Goal: Task Accomplishment & Management: Complete application form

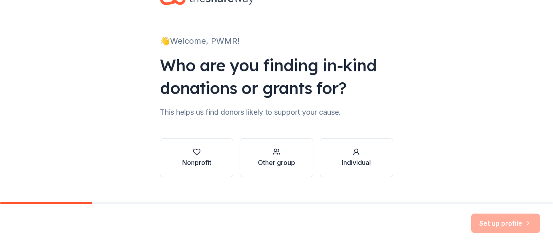
scroll to position [31, 0]
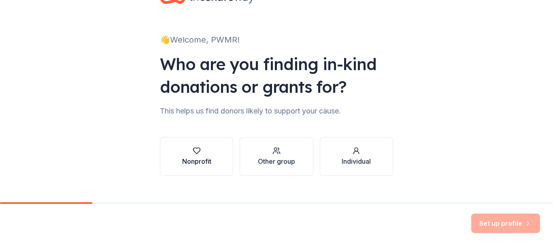
click at [194, 152] on icon "button" at bounding box center [197, 151] width 8 height 8
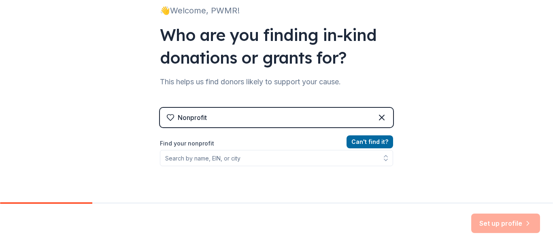
scroll to position [62, 0]
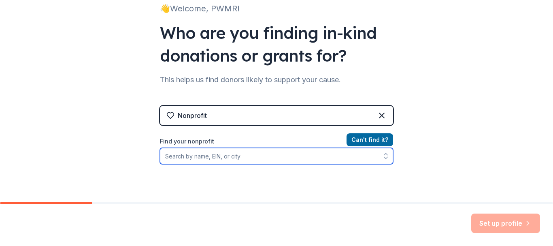
click at [255, 156] on input "Find your nonprofit" at bounding box center [276, 156] width 233 height 16
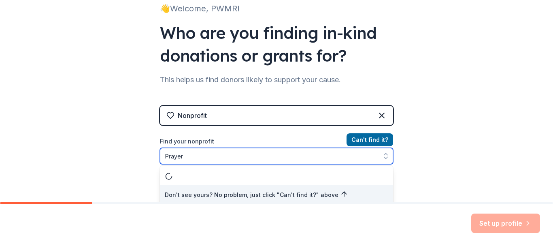
scroll to position [65, 0]
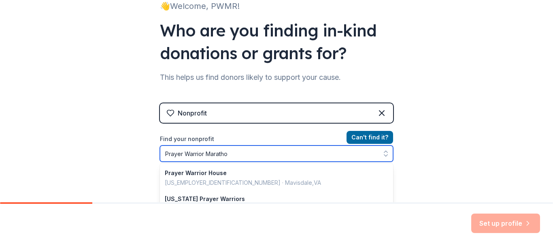
type input "Prayer Warrior Marathon"
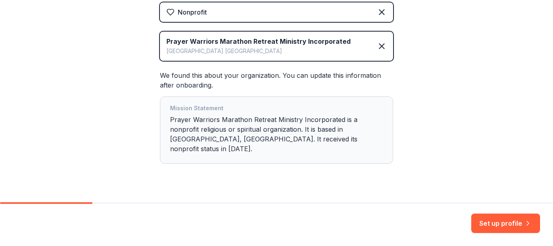
scroll to position [172, 0]
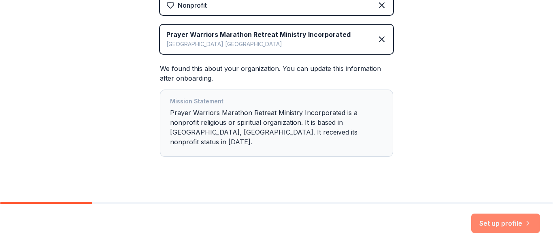
click at [503, 222] on button "Set up profile" at bounding box center [505, 222] width 69 height 19
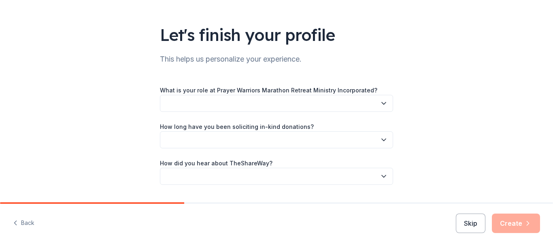
scroll to position [42, 0]
click at [338, 98] on button "button" at bounding box center [276, 102] width 233 height 17
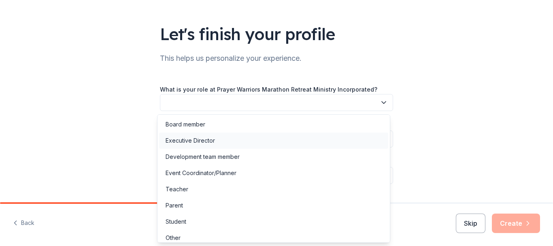
scroll to position [5, 0]
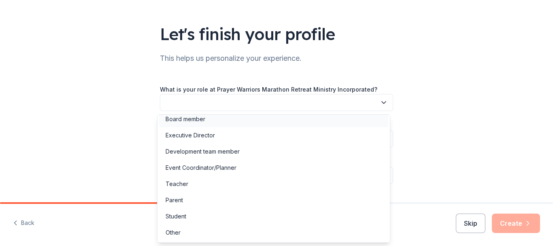
click at [189, 122] on div "Board member" at bounding box center [186, 119] width 40 height 10
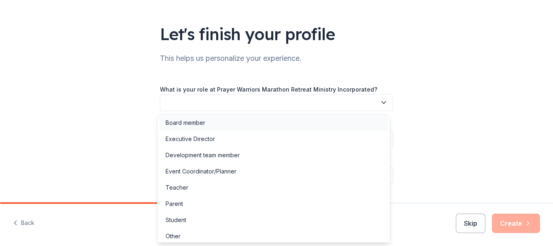
click at [189, 122] on div "Board member" at bounding box center [186, 123] width 40 height 10
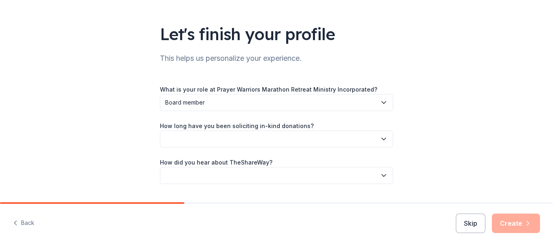
click at [262, 140] on button "button" at bounding box center [276, 138] width 233 height 17
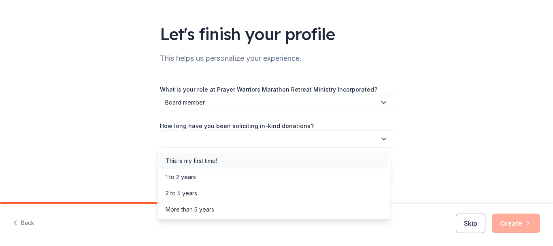
click at [215, 161] on div "This is my first time!" at bounding box center [191, 161] width 51 height 10
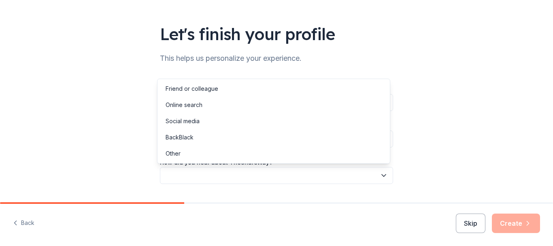
click at [234, 175] on button "button" at bounding box center [276, 175] width 233 height 17
click at [200, 102] on div "Online search" at bounding box center [184, 105] width 37 height 10
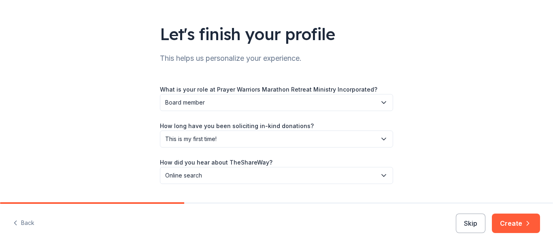
click at [206, 173] on span "Online search" at bounding box center [270, 175] width 211 height 10
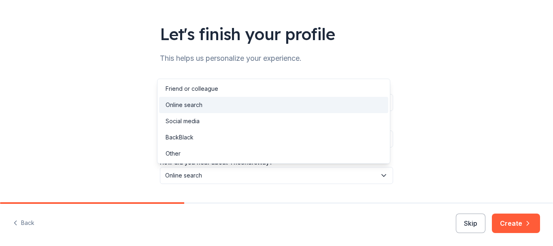
click at [206, 173] on span "Online search" at bounding box center [270, 175] width 211 height 10
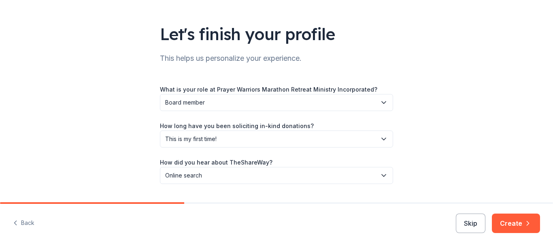
scroll to position [62, 0]
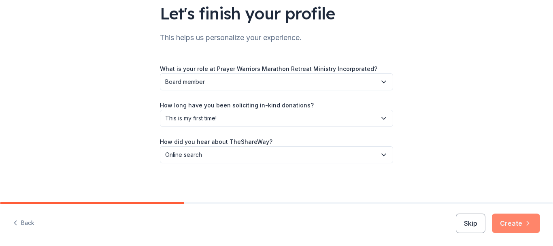
click at [512, 227] on button "Create" at bounding box center [516, 222] width 48 height 19
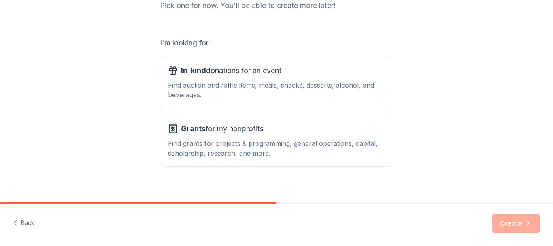
scroll to position [125, 0]
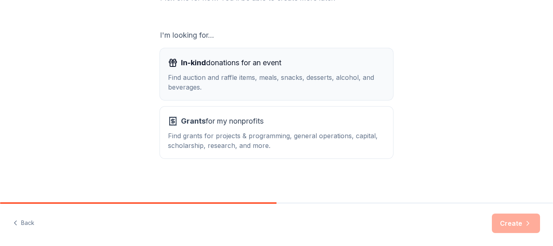
click at [195, 79] on div "Find auction and raffle items, meals, snacks, desserts, alcohol, and beverages." at bounding box center [276, 81] width 217 height 19
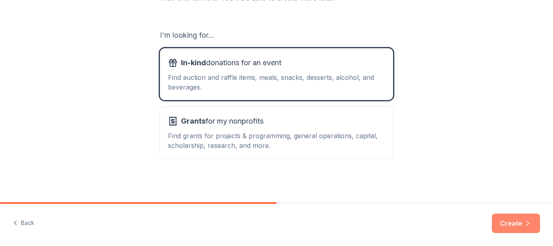
click at [505, 221] on button "Create" at bounding box center [516, 222] width 48 height 19
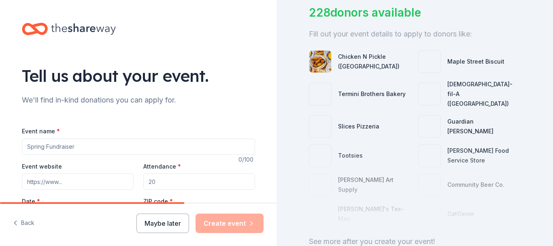
scroll to position [62, 0]
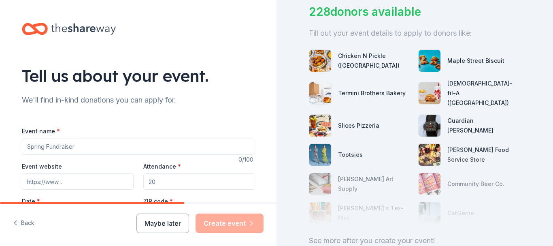
click at [334, 59] on div "Chicken N Pickle ([GEOGRAPHIC_DATA])" at bounding box center [360, 60] width 103 height 23
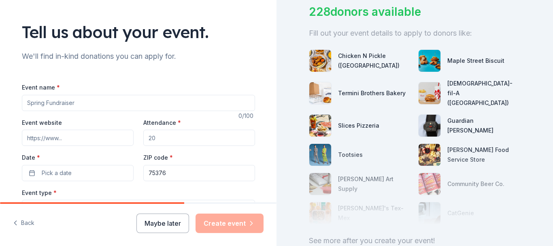
scroll to position [44, 0]
click at [66, 100] on input "Event name *" at bounding box center [138, 102] width 233 height 16
type input "The Authentic YOU Symposium: Reclaiming Life after Trauma and Loss"
click at [159, 137] on input "Attendance *" at bounding box center [199, 137] width 112 height 16
type input "210"
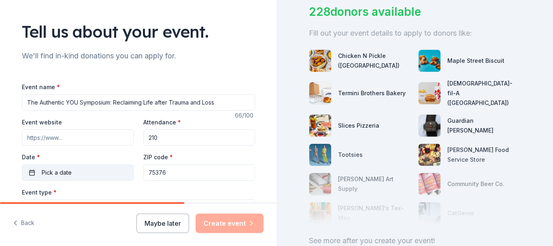
click at [82, 172] on button "Pick a date" at bounding box center [78, 172] width 112 height 16
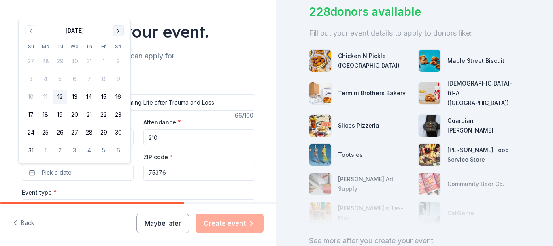
click at [118, 31] on button "Go to next month" at bounding box center [118, 30] width 11 height 11
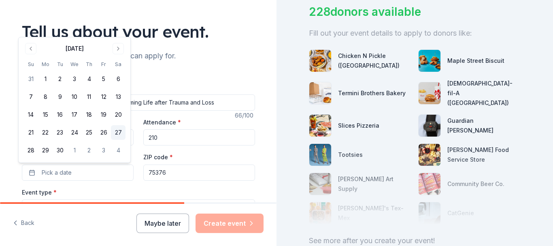
click at [117, 132] on button "27" at bounding box center [118, 132] width 15 height 15
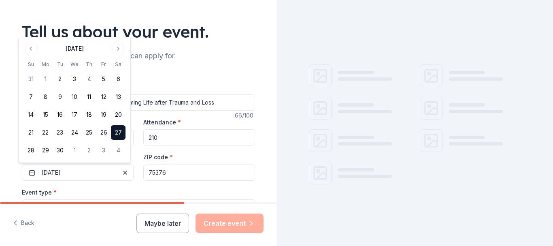
click at [161, 174] on input "75376" at bounding box center [199, 172] width 112 height 16
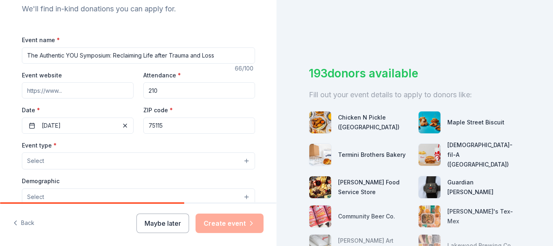
scroll to position [92, 0]
type input "75115"
click at [69, 84] on input "Event website" at bounding box center [78, 89] width 112 height 16
paste input "[URL][DOMAIN_NAME]"
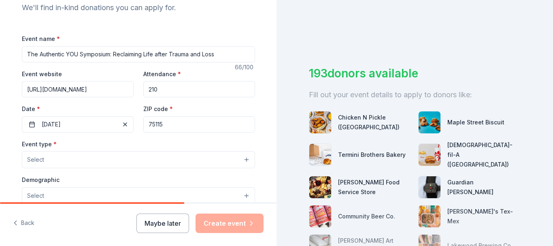
scroll to position [0, 267]
type input "[URL][DOMAIN_NAME]"
click at [67, 159] on button "Select" at bounding box center [138, 159] width 233 height 17
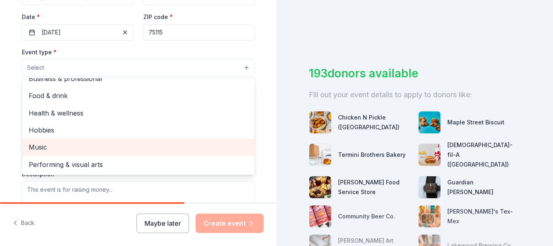
scroll to position [191, 0]
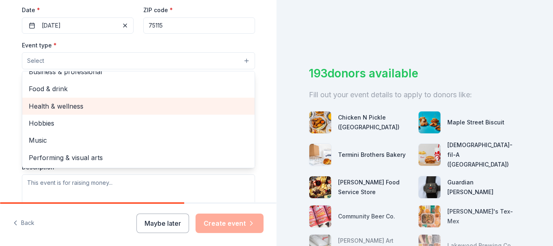
click at [66, 108] on span "Health & wellness" at bounding box center [138, 106] width 219 height 11
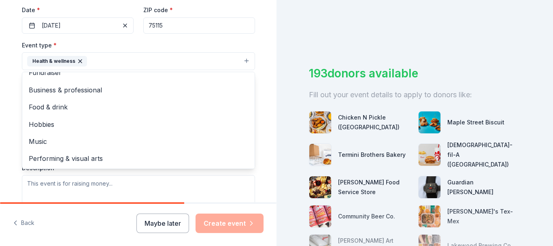
click at [9, 55] on div "Tell us about your event. We'll find in-kind donations you can apply for. Event…" at bounding box center [138, 78] width 259 height 539
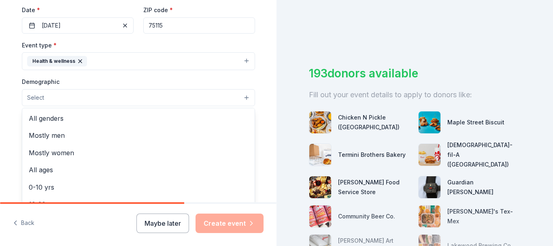
click at [50, 97] on button "Select" at bounding box center [138, 97] width 233 height 17
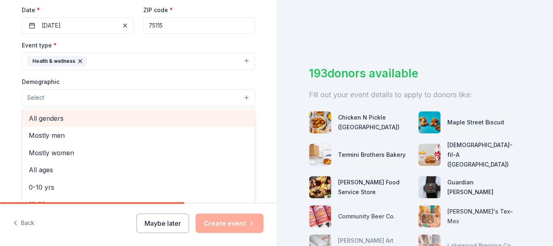
click at [53, 118] on span "All genders" at bounding box center [138, 118] width 219 height 11
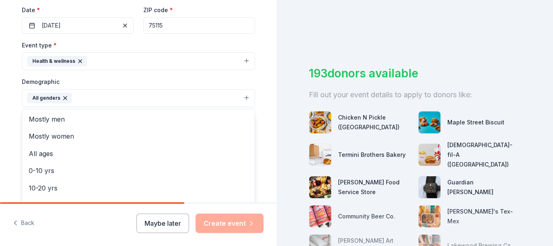
click at [4, 93] on div "Tell us about your event. We'll find in-kind donations you can apply for. Event…" at bounding box center [138, 79] width 276 height 540
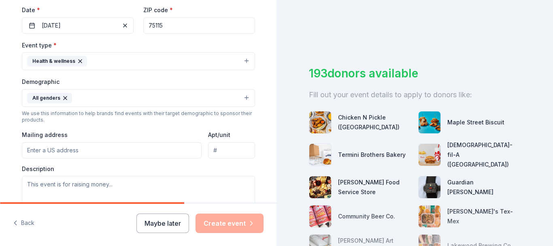
click at [70, 151] on input "Mailing address" at bounding box center [112, 150] width 180 height 16
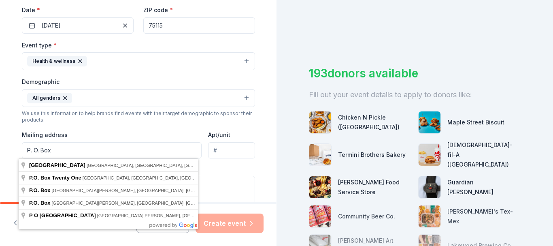
type input "P. O. Box"
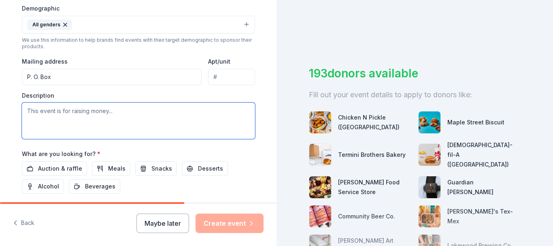
scroll to position [265, 0]
paste textarea "a powerful gathering of warriors ready to reclaim their strength and purpose, t…"
type textarea "a powerful gathering of warriors ready to reclaim their strength and purpose, t…"
paste textarea "“Hi! I’m Christine Williams with The Prayer Warriors Marathon Retreat Ministry.…"
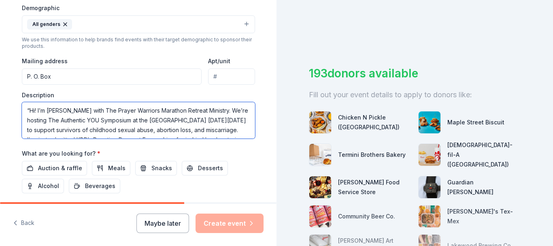
scroll to position [54, 0]
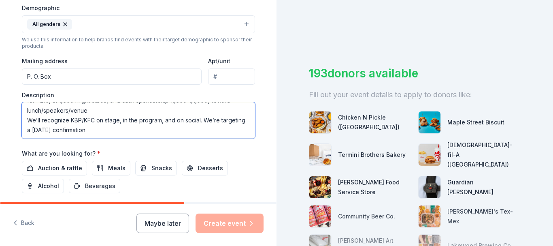
click at [153, 132] on textarea "“Hi! I’m Christine Williams with The Prayer Warriors Marathon Retreat Ministry.…" at bounding box center [138, 120] width 233 height 36
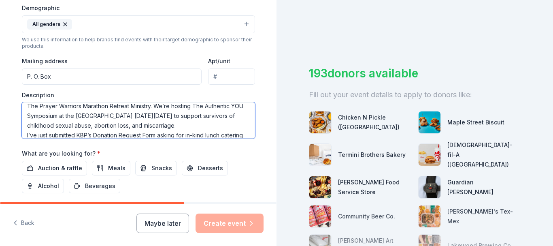
click at [153, 106] on textarea "The Prayer Warriors Marathon Retreat Ministry. We’re hosting The Authentic YOU …" at bounding box center [138, 120] width 233 height 36
click at [189, 125] on textarea "The Prayer Warriors Marathon Retreat Ministry is hosting The Authentic YOU Symp…" at bounding box center [138, 120] width 233 height 36
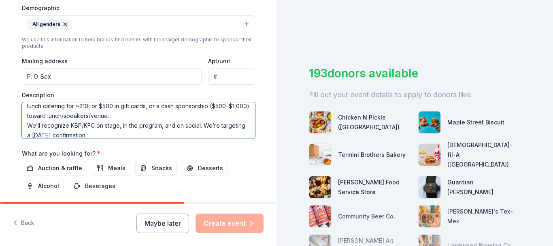
scroll to position [34, 0]
click at [142, 113] on textarea "The Prayer Warriors Marathon Retreat Ministry is hosting The Authentic YOU Symp…" at bounding box center [138, 120] width 233 height 36
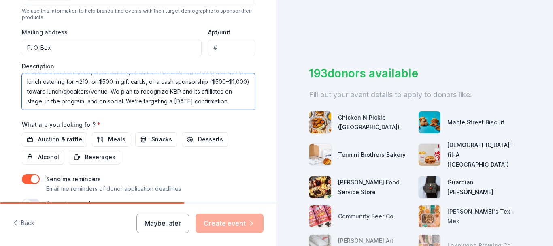
scroll to position [297, 0]
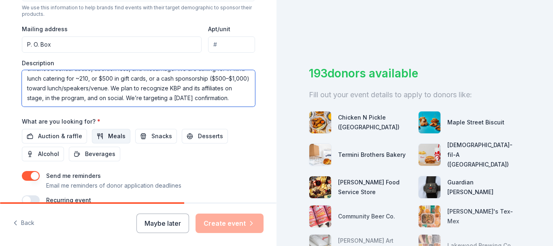
type textarea "The Prayer Warriors Marathon Retreat Ministry is hosting The Authentic YOU Symp…"
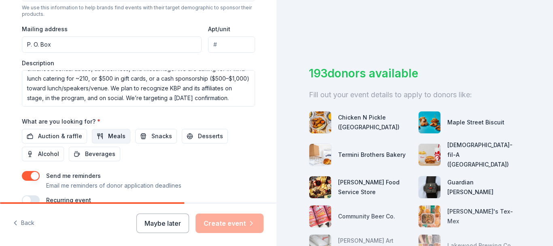
click at [100, 137] on button "Meals" at bounding box center [111, 136] width 38 height 15
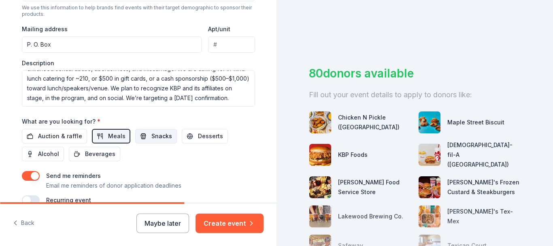
click at [151, 134] on span "Snacks" at bounding box center [161, 136] width 21 height 10
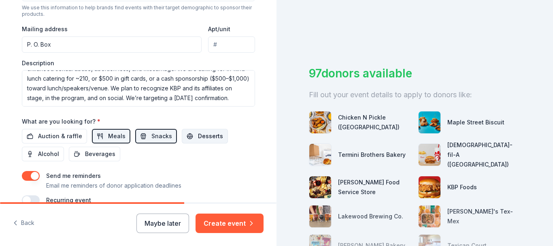
click at [189, 134] on button "Desserts" at bounding box center [205, 136] width 46 height 15
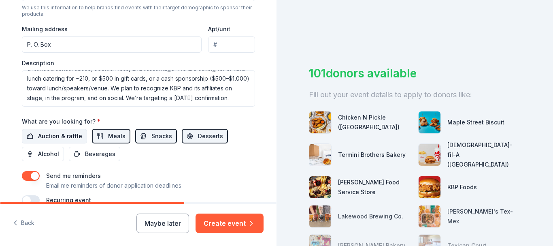
click at [65, 139] on span "Auction & raffle" at bounding box center [60, 136] width 44 height 10
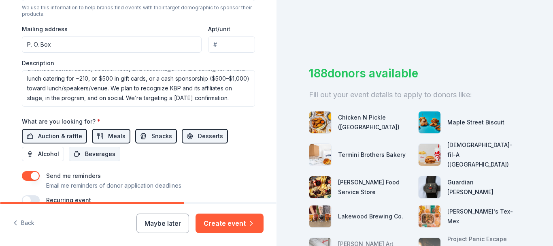
click at [85, 152] on span "Beverages" at bounding box center [100, 154] width 30 height 10
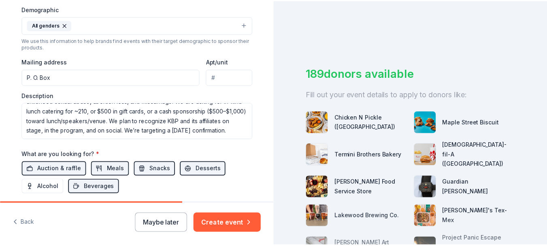
scroll to position [338, 0]
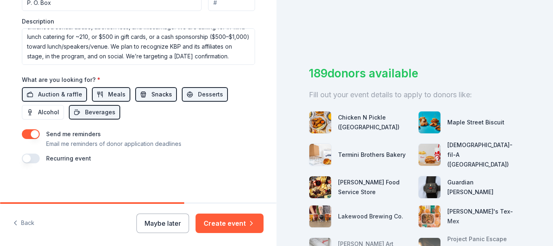
click at [161, 94] on span "Snacks" at bounding box center [161, 94] width 21 height 10
click at [199, 95] on span "Desserts" at bounding box center [210, 94] width 25 height 10
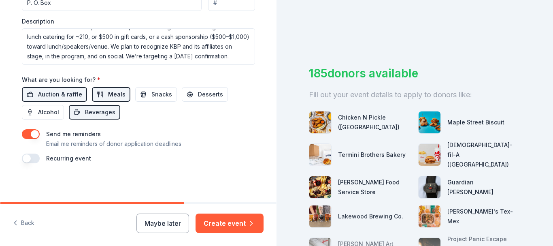
click at [108, 96] on span "Meals" at bounding box center [116, 94] width 17 height 10
click at [100, 94] on button "Meals" at bounding box center [111, 94] width 38 height 15
click at [224, 225] on button "Create event" at bounding box center [229, 222] width 68 height 19
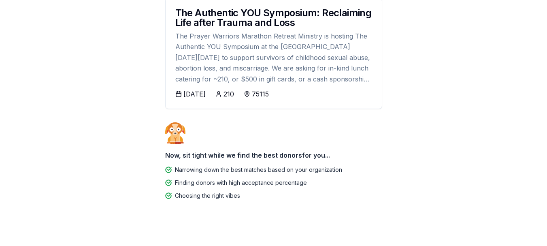
scroll to position [162, 0]
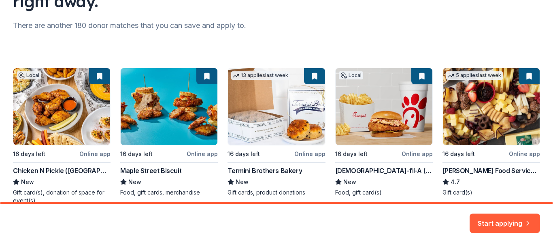
scroll to position [138, 0]
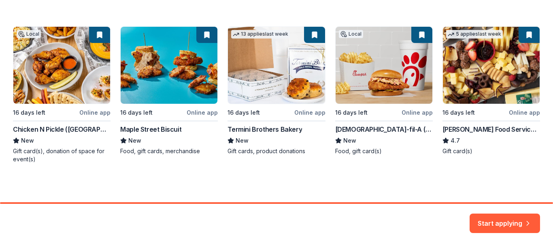
click at [100, 37] on div "Local 16 days left Online app Chicken N Pickle (Grand Prairie) New Gift card(s)…" at bounding box center [276, 94] width 527 height 137
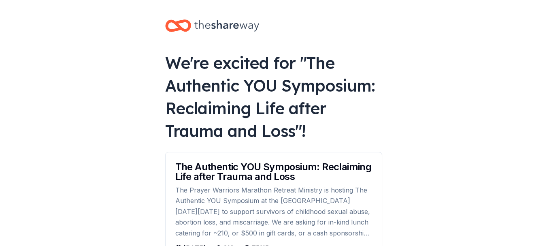
scroll to position [162, 0]
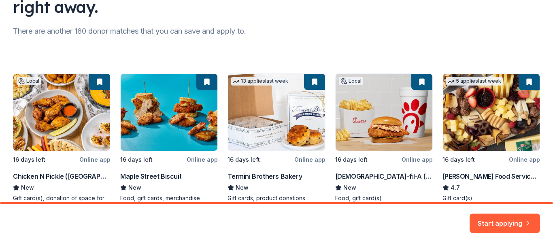
scroll to position [138, 0]
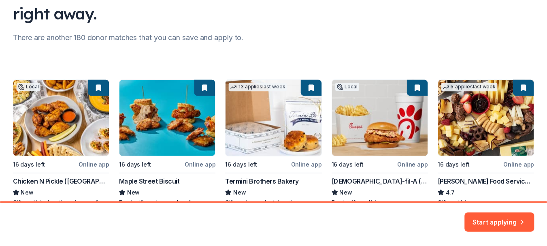
scroll to position [88, 0]
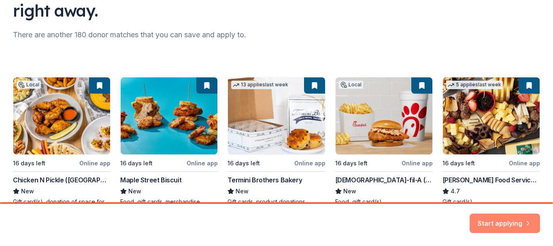
click at [501, 223] on button "Start applying" at bounding box center [504, 217] width 70 height 19
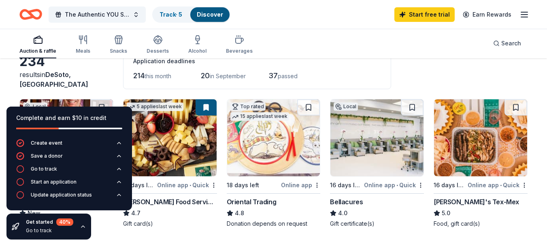
scroll to position [50, 0]
click at [514, 106] on button at bounding box center [515, 108] width 23 height 16
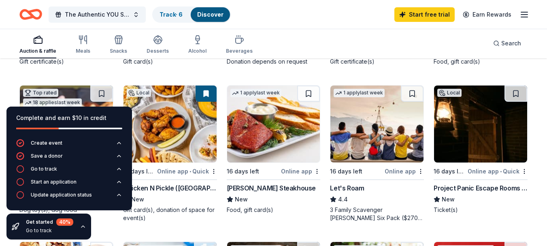
scroll to position [212, 0]
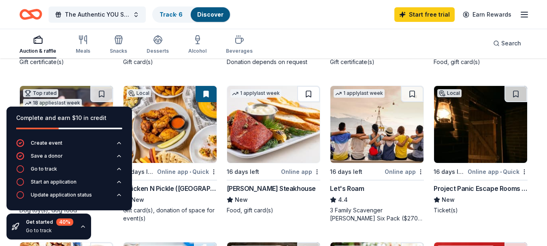
click at [306, 93] on button at bounding box center [308, 94] width 23 height 16
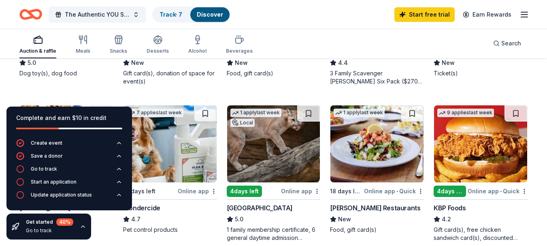
scroll to position [350, 0]
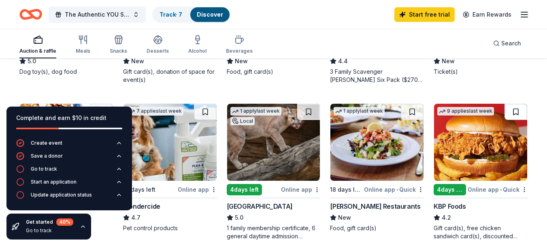
click at [513, 110] on button at bounding box center [515, 112] width 23 height 16
click at [446, 188] on div "4 days left" at bounding box center [449, 189] width 32 height 11
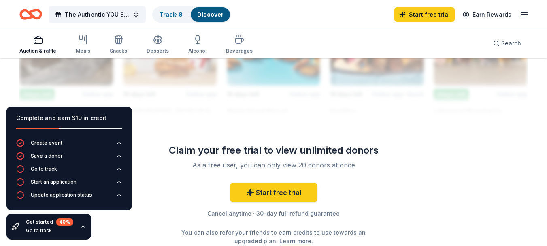
scroll to position [777, 0]
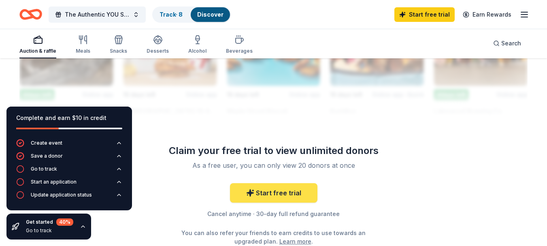
click at [272, 189] on link "Start free trial" at bounding box center [273, 192] width 87 height 19
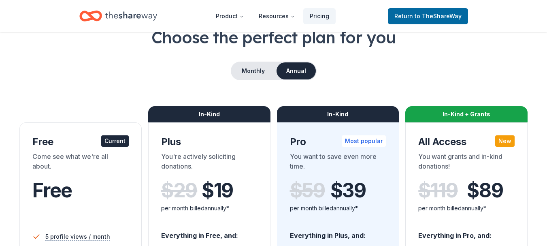
scroll to position [51, 0]
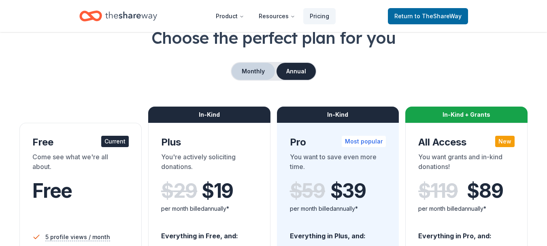
click at [260, 69] on button "Monthly" at bounding box center [252, 71] width 43 height 17
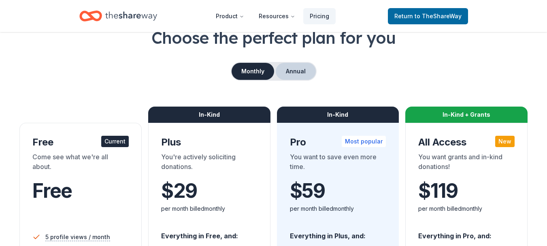
click at [289, 71] on button "Annual" at bounding box center [296, 71] width 40 height 17
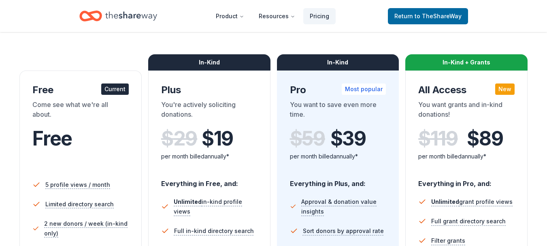
scroll to position [77, 0]
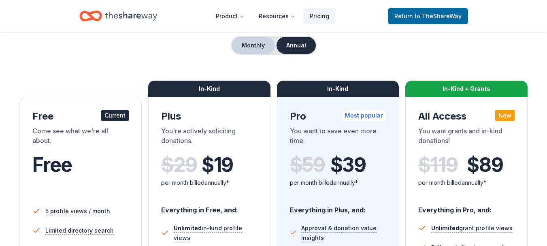
click at [257, 39] on button "Monthly" at bounding box center [252, 45] width 43 height 17
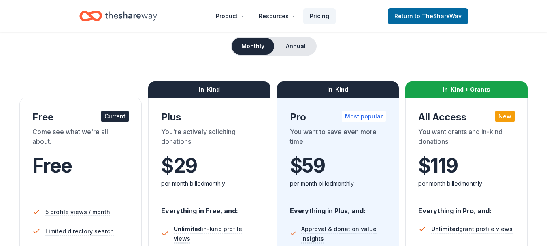
scroll to position [13, 0]
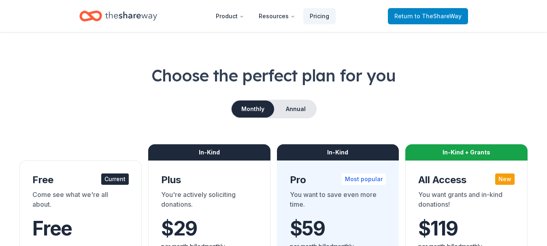
click at [442, 16] on span "to TheShareWay" at bounding box center [437, 16] width 47 height 7
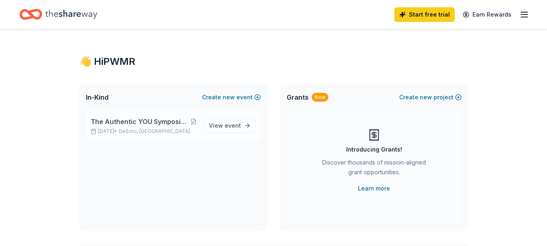
click at [148, 125] on span "The Authentic YOU Symposium: Reclaiming Life after Trauma and Loss" at bounding box center [140, 122] width 99 height 10
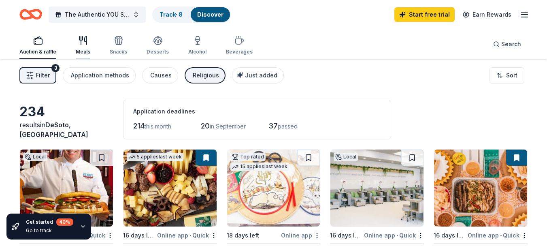
click at [79, 46] on div "Meals" at bounding box center [83, 45] width 15 height 19
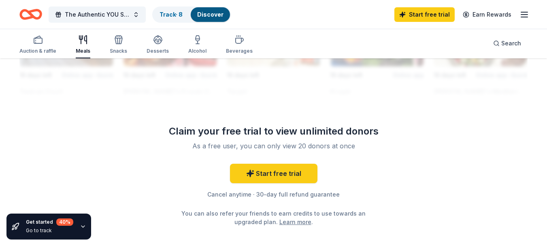
scroll to position [806, 0]
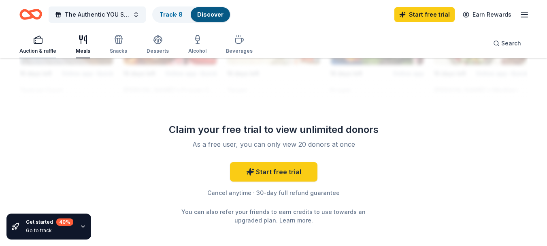
click at [36, 45] on div "Auction & raffle" at bounding box center [37, 44] width 37 height 19
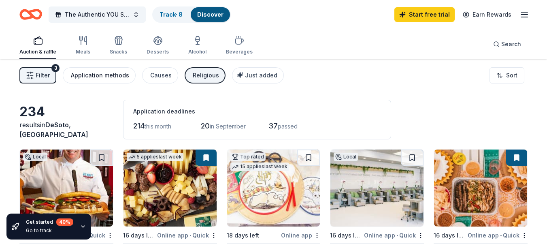
click at [90, 78] on div "Application methods" at bounding box center [100, 75] width 58 height 10
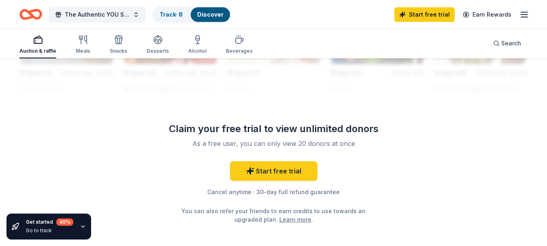
scroll to position [845, 0]
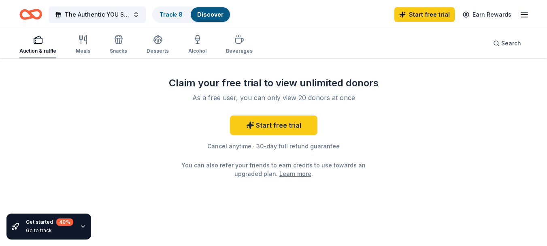
click at [84, 226] on icon "button" at bounding box center [83, 226] width 6 height 6
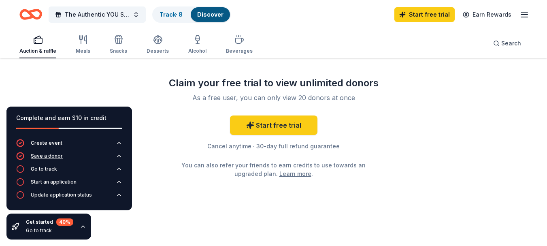
click at [51, 156] on div "Save a donor" at bounding box center [47, 156] width 32 height 6
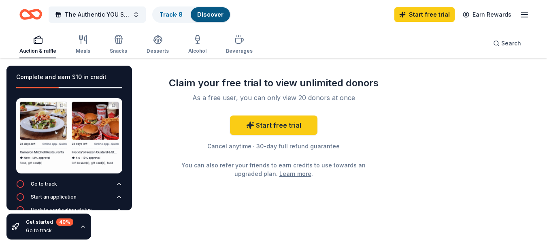
scroll to position [58, 0]
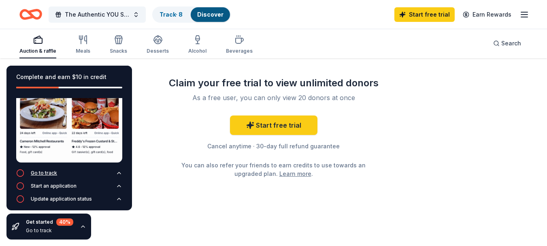
click at [49, 170] on div "Go to track" at bounding box center [44, 173] width 26 height 6
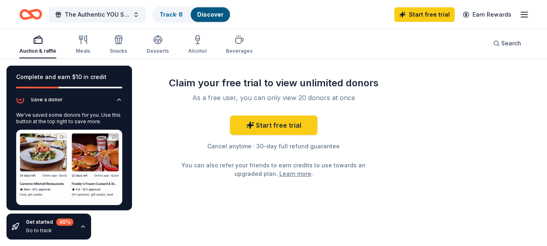
scroll to position [7, 0]
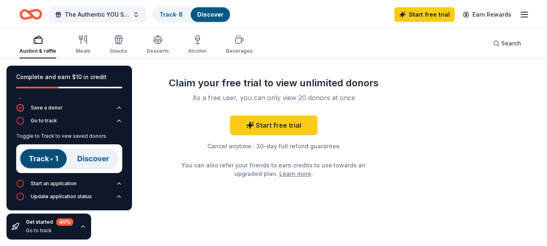
click at [42, 156] on img at bounding box center [69, 158] width 106 height 29
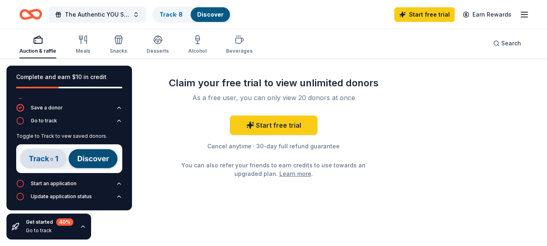
click at [42, 156] on img at bounding box center [69, 158] width 106 height 29
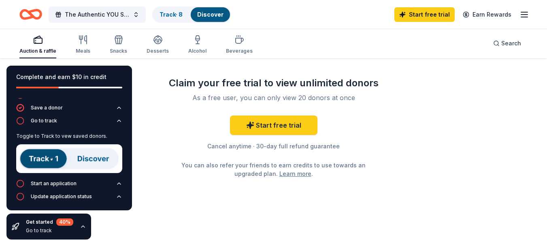
click at [90, 155] on img at bounding box center [69, 158] width 106 height 29
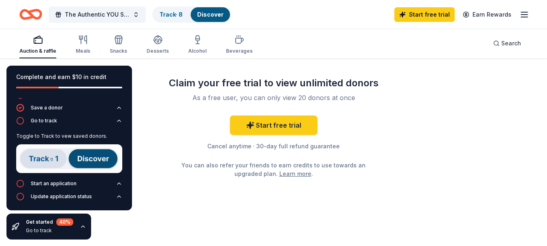
click at [90, 155] on img at bounding box center [69, 158] width 106 height 29
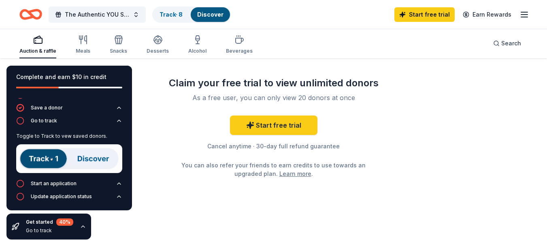
click at [90, 155] on img at bounding box center [69, 158] width 106 height 29
click at [40, 153] on img at bounding box center [69, 158] width 106 height 29
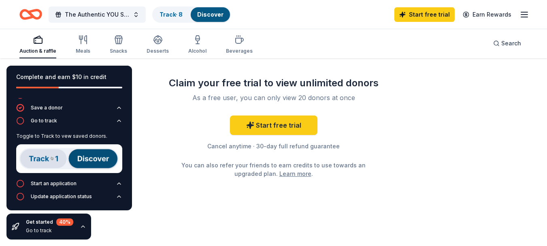
click at [40, 157] on img at bounding box center [69, 158] width 106 height 29
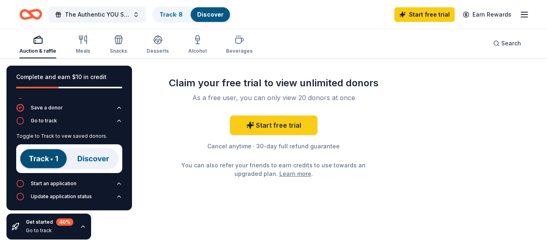
click at [87, 165] on img at bounding box center [69, 158] width 106 height 29
click at [34, 122] on div "Go to track" at bounding box center [44, 120] width 26 height 6
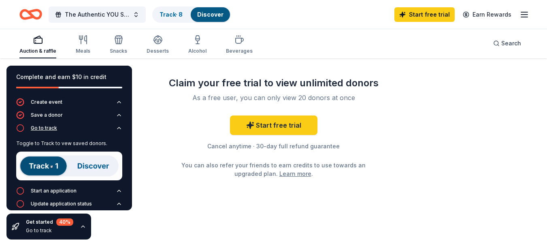
click at [34, 122] on div "Complete and earn $10 in credit Create event Save a donor Go to track Toggle to…" at bounding box center [68, 138] width 125 height 144
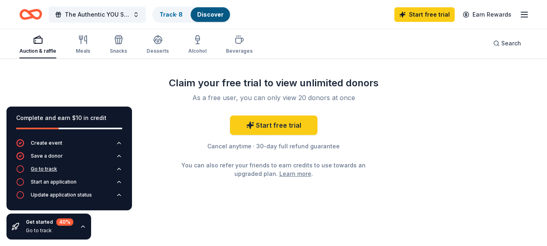
click at [36, 169] on div "Go to track" at bounding box center [44, 169] width 26 height 6
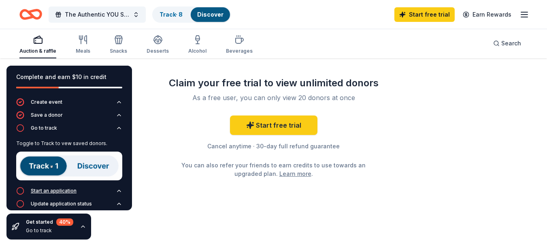
click at [38, 190] on div "Start an application" at bounding box center [54, 190] width 46 height 6
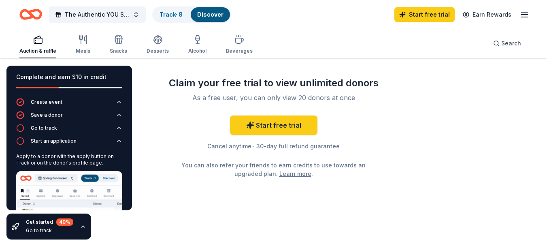
click at [298, 23] on div "The Authentic YOU Symposium: Reclaiming Life after Trauma and Loss Track · 8 Di…" at bounding box center [273, 14] width 508 height 19
click at [97, 13] on span "The Authentic YOU Symposium: Reclaiming Life after Trauma and Loss" at bounding box center [97, 15] width 65 height 10
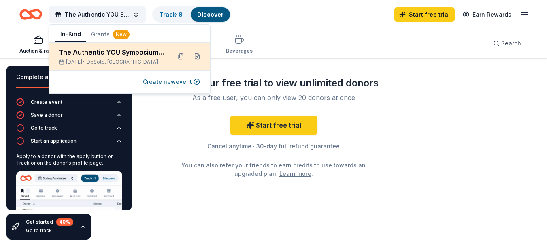
click at [123, 52] on div "The Authentic YOU Symposium: Reclaiming Life after Trauma and Loss" at bounding box center [112, 52] width 106 height 10
click at [110, 55] on div "The Authentic YOU Symposium: Reclaiming Life after Trauma and Loss" at bounding box center [112, 52] width 106 height 10
click at [179, 57] on button at bounding box center [180, 56] width 13 height 13
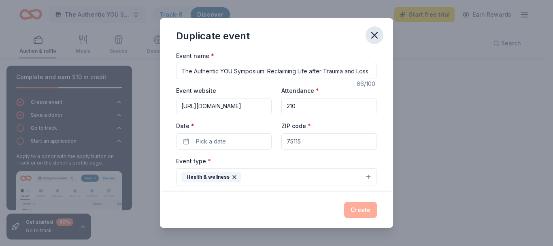
click at [371, 37] on icon "button" at bounding box center [374, 35] width 11 height 11
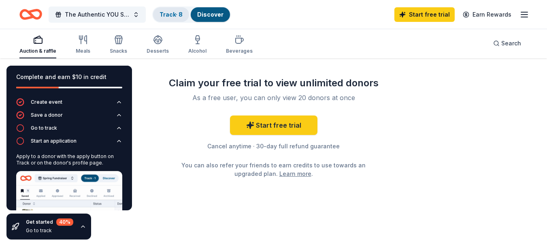
click at [174, 18] on div "Track · 8" at bounding box center [171, 14] width 36 height 15
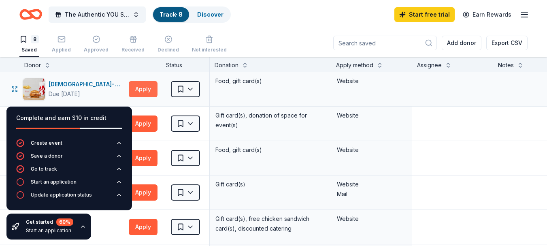
click at [147, 85] on button "Apply" at bounding box center [143, 89] width 29 height 16
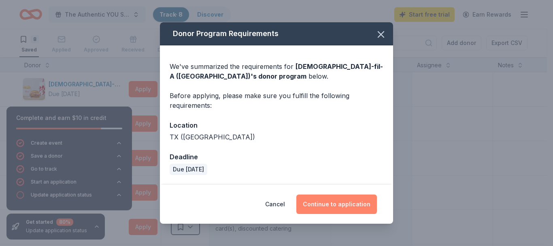
click at [329, 199] on button "Continue to application" at bounding box center [336, 203] width 81 height 19
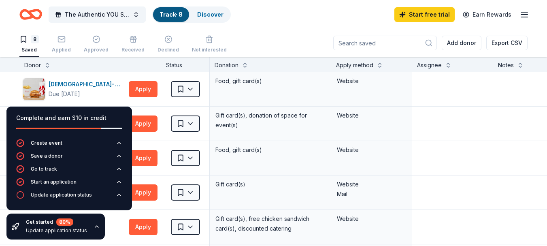
click at [329, 199] on button "Continue to application" at bounding box center [330, 200] width 76 height 19
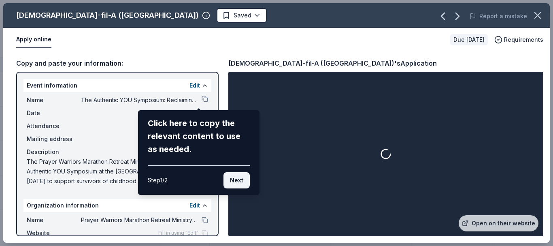
click at [234, 178] on button "Next" at bounding box center [236, 180] width 26 height 16
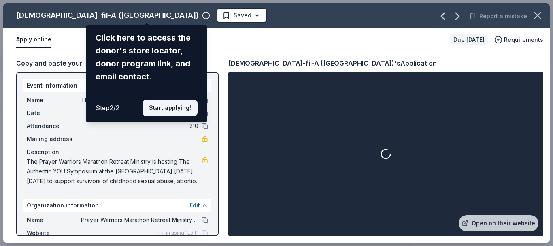
click at [174, 109] on button "Start applying!" at bounding box center [169, 108] width 55 height 16
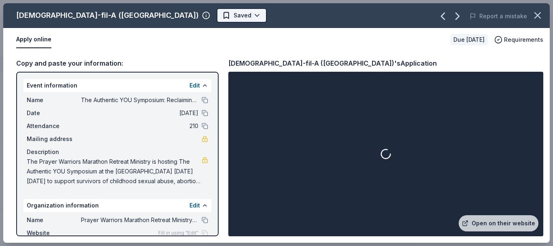
click at [190, 19] on html "The Authentic YOU Symposium: Reclaiming Life after Trauma and Loss Track · 8 Di…" at bounding box center [276, 123] width 553 height 246
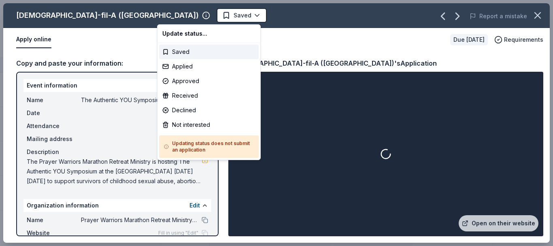
click at [301, 60] on html "The Authentic YOU Symposium: Reclaiming Life after Trauma and Loss Track · 8 Di…" at bounding box center [276, 123] width 553 height 246
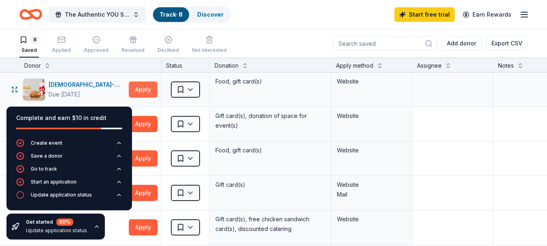
click at [149, 89] on button "Apply" at bounding box center [143, 89] width 29 height 16
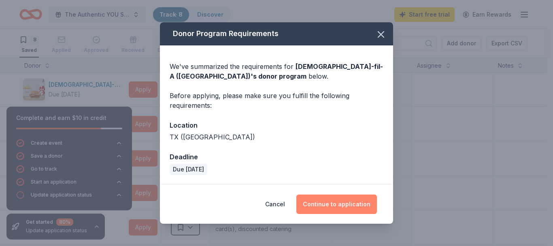
click at [318, 202] on button "Continue to application" at bounding box center [336, 203] width 81 height 19
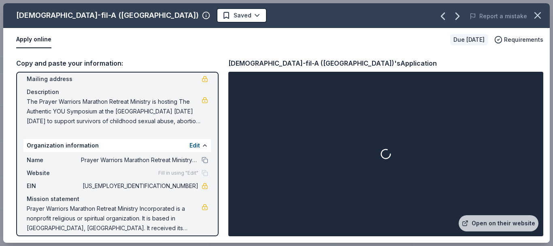
scroll to position [67, 0]
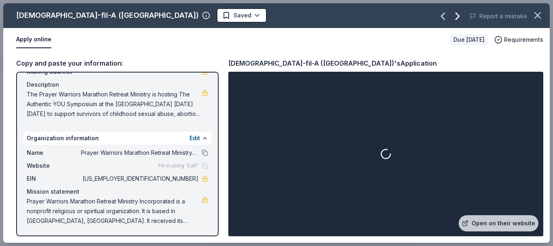
click at [461, 19] on icon "button" at bounding box center [457, 16] width 13 height 13
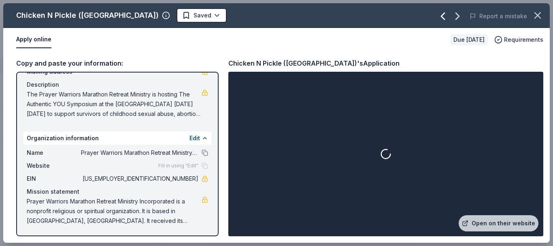
click at [446, 15] on icon "button" at bounding box center [442, 16] width 13 height 13
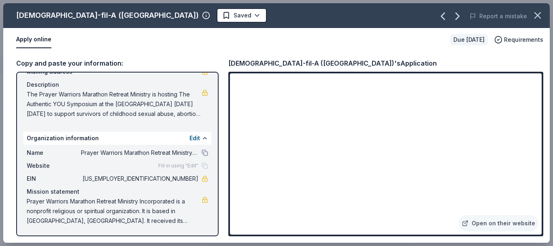
click at [91, 13] on div "[DEMOGRAPHIC_DATA]-fil-A ([GEOGRAPHIC_DATA])" at bounding box center [107, 15] width 183 height 13
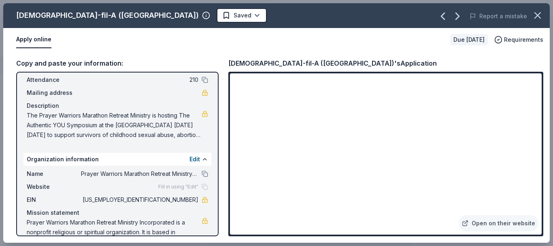
scroll to position [46, 0]
click at [117, 126] on span "The Prayer Warriors Marathon Retreat Ministry is hosting The Authentic YOU Symp…" at bounding box center [114, 125] width 175 height 29
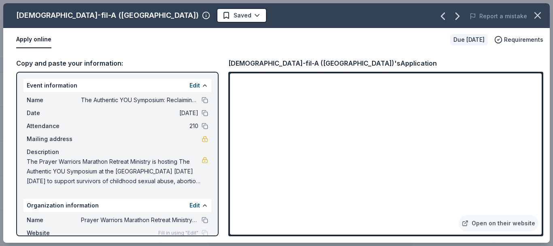
scroll to position [0, 0]
click at [202, 100] on button at bounding box center [205, 99] width 6 height 6
click at [202, 114] on button at bounding box center [205, 112] width 6 height 6
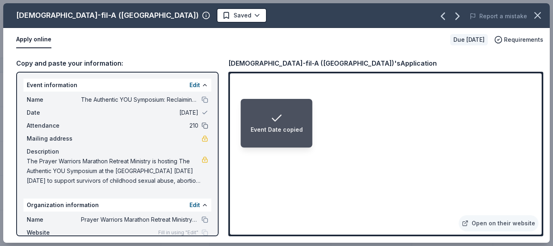
click at [202, 125] on button at bounding box center [205, 125] width 6 height 6
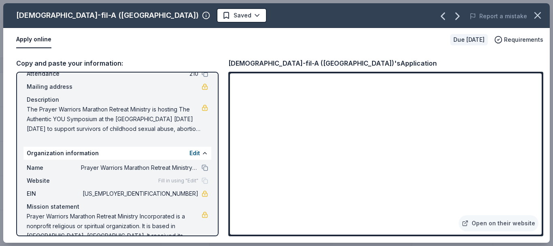
scroll to position [53, 0]
drag, startPoint x: 192, startPoint y: 193, endPoint x: 171, endPoint y: 193, distance: 21.0
click at [171, 193] on div "EIN [US_EMPLOYER_IDENTIFICATION_NUMBER]" at bounding box center [117, 193] width 181 height 10
click at [171, 193] on span "[US_EMPLOYER_IDENTIFICATION_NUMBER]" at bounding box center [139, 193] width 117 height 10
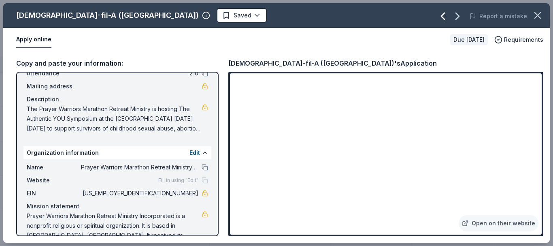
click at [446, 15] on icon "button" at bounding box center [442, 16] width 13 height 13
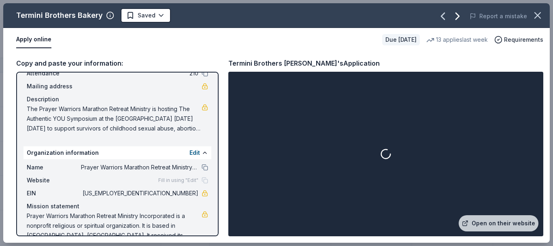
click at [459, 17] on icon "button" at bounding box center [457, 16] width 3 height 6
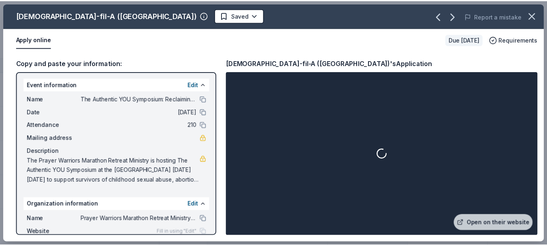
scroll to position [67, 0]
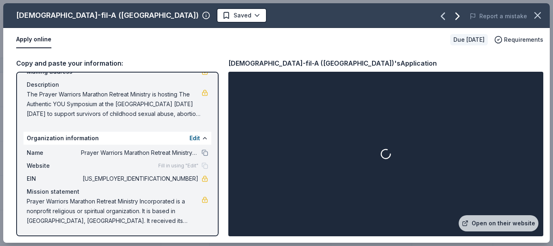
click at [459, 17] on icon "button" at bounding box center [457, 16] width 13 height 13
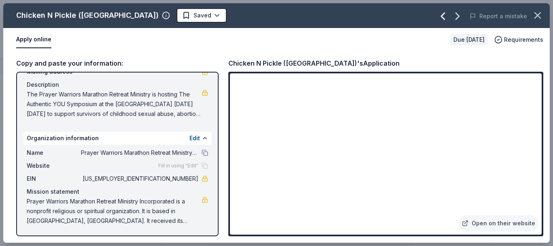
click at [444, 18] on icon "button" at bounding box center [442, 16] width 3 height 6
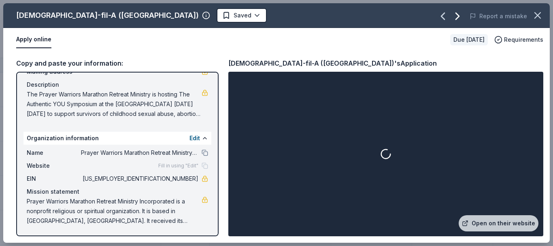
click at [459, 16] on icon "button" at bounding box center [457, 16] width 13 height 13
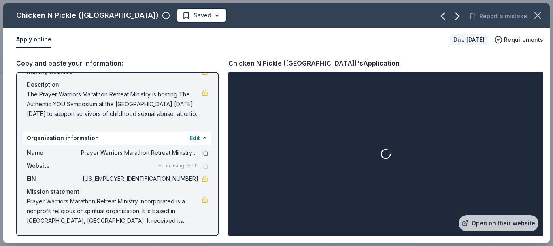
click at [459, 18] on icon "button" at bounding box center [457, 16] width 3 height 6
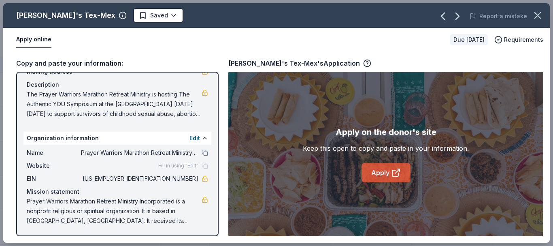
click at [386, 174] on link "Apply" at bounding box center [385, 172] width 49 height 19
click at [459, 15] on icon "button" at bounding box center [457, 16] width 3 height 6
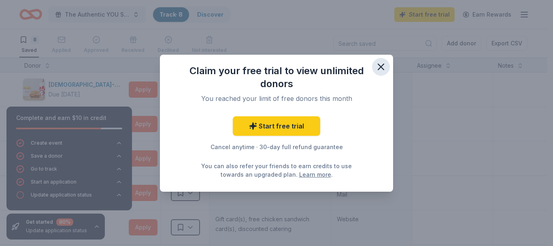
click at [384, 66] on icon "button" at bounding box center [380, 66] width 11 height 11
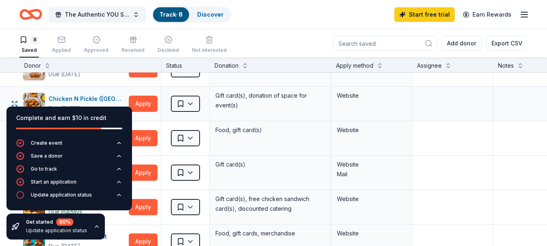
scroll to position [0, 0]
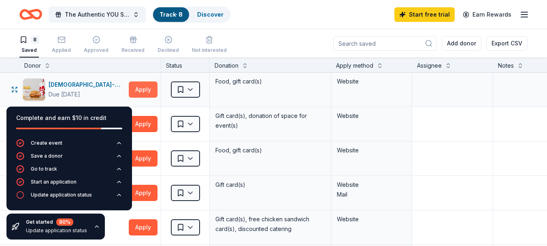
click at [147, 93] on button "Apply" at bounding box center [143, 89] width 29 height 16
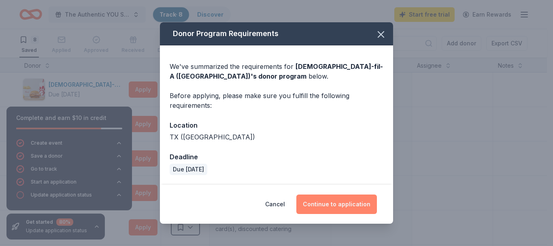
click at [355, 202] on button "Continue to application" at bounding box center [336, 203] width 81 height 19
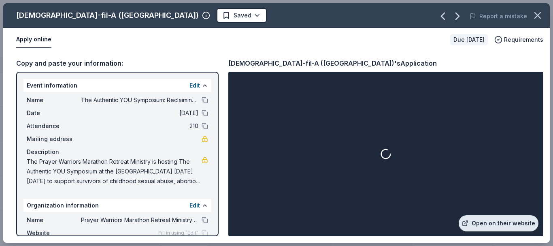
click at [505, 225] on link "Open on their website" at bounding box center [499, 223] width 80 height 16
click at [458, 15] on icon "button" at bounding box center [457, 16] width 13 height 13
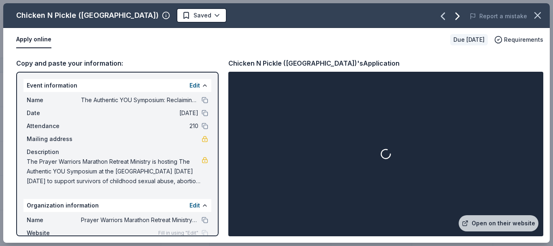
click at [458, 15] on icon "button" at bounding box center [457, 16] width 13 height 13
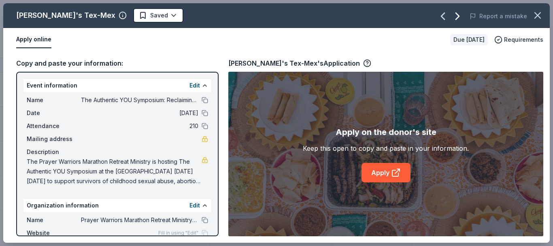
click at [458, 15] on icon "button" at bounding box center [457, 16] width 13 height 13
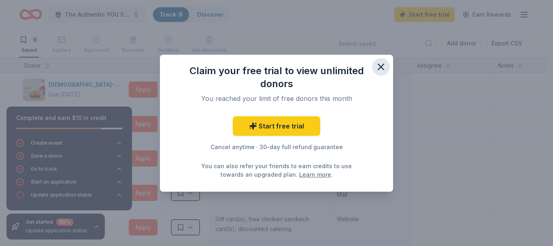
click at [381, 65] on icon "button" at bounding box center [380, 66] width 11 height 11
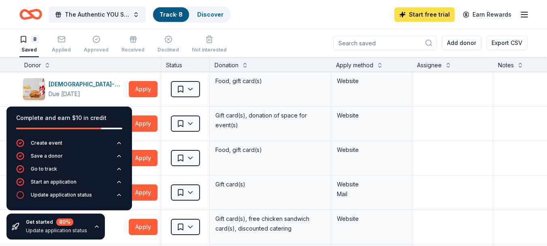
click at [431, 13] on link "Start free trial" at bounding box center [424, 14] width 60 height 15
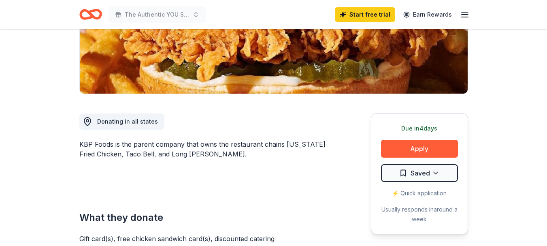
scroll to position [145, 0]
